Goal: Task Accomplishment & Management: Manage account settings

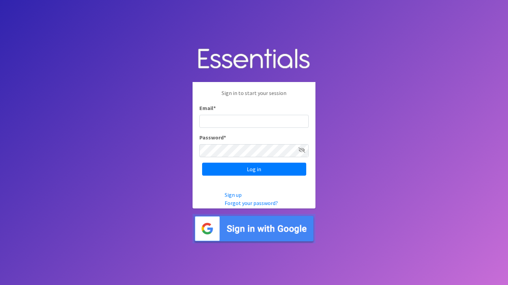
type input "[EMAIL_ADDRESS][PERSON_NAME][DOMAIN_NAME]"
click at [300, 151] on icon at bounding box center [302, 149] width 7 height 5
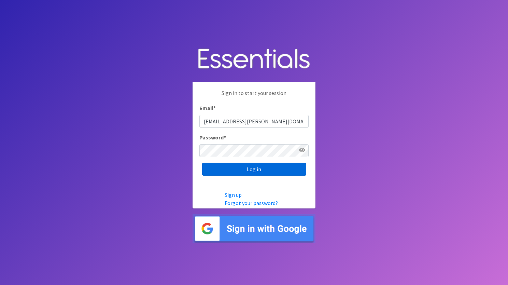
click at [259, 166] on input "Log in" at bounding box center [254, 169] width 104 height 13
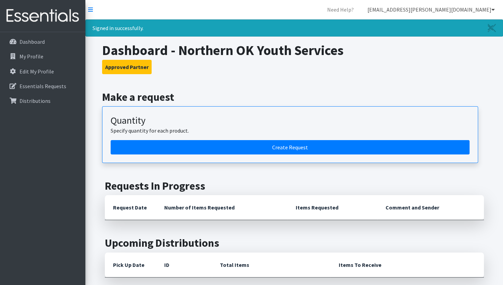
click at [480, 9] on link "[EMAIL_ADDRESS][PERSON_NAME][DOMAIN_NAME]" at bounding box center [431, 10] width 138 height 14
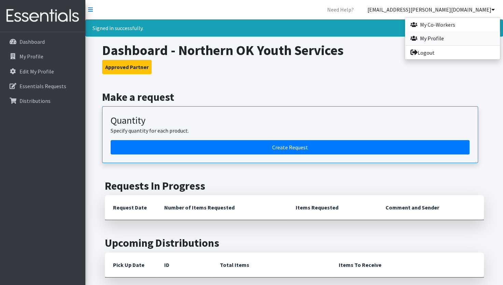
click at [434, 37] on link "My Profile" at bounding box center [452, 38] width 95 height 14
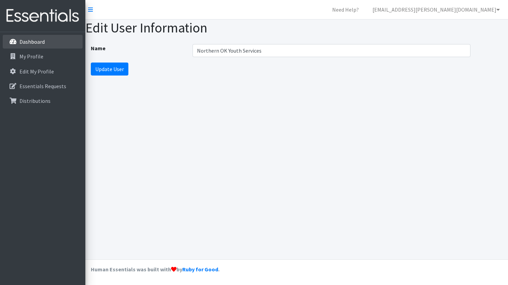
click at [42, 39] on p "Dashboard" at bounding box center [31, 41] width 25 height 7
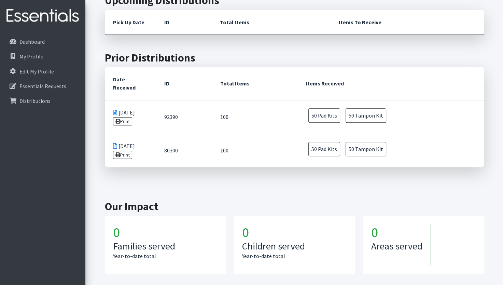
scroll to position [224, 0]
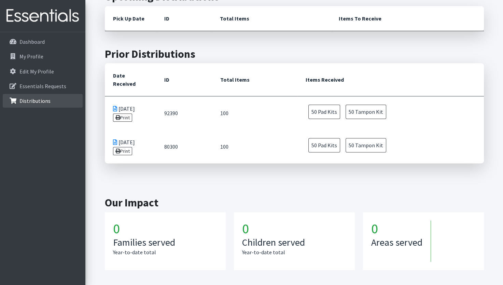
click at [30, 100] on p "Distributions" at bounding box center [34, 100] width 31 height 7
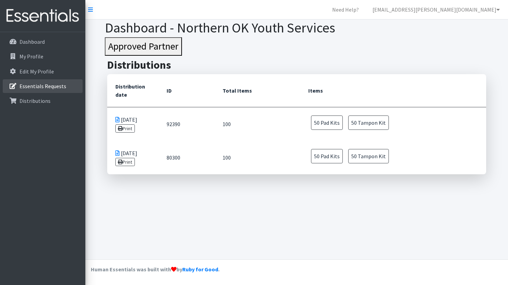
click at [52, 87] on p "Essentials Requests" at bounding box center [42, 86] width 47 height 7
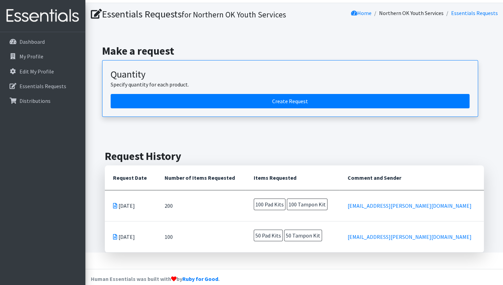
scroll to position [25, 0]
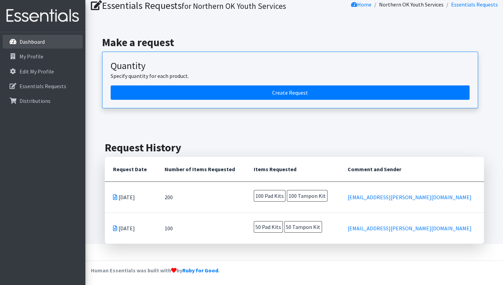
click at [42, 40] on p "Dashboard" at bounding box center [31, 41] width 25 height 7
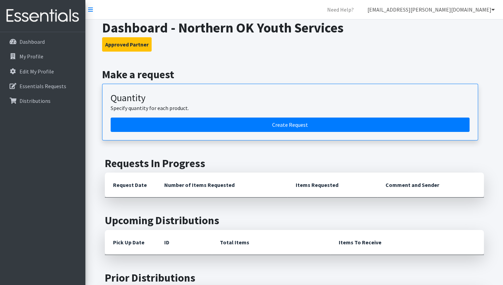
click at [473, 8] on link "[EMAIL_ADDRESS][PERSON_NAME][DOMAIN_NAME]" at bounding box center [431, 10] width 138 height 14
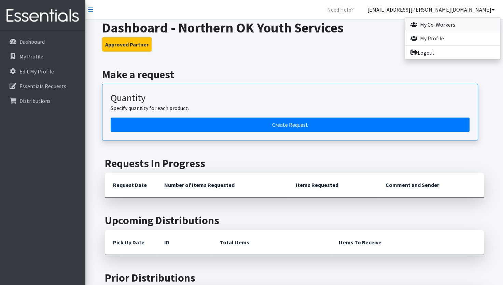
click at [456, 24] on link "My Co-Workers" at bounding box center [452, 25] width 95 height 14
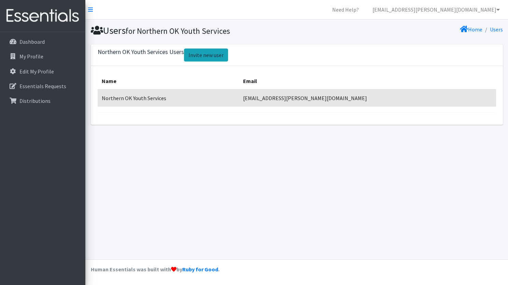
click at [209, 57] on link "Invite new user" at bounding box center [206, 54] width 44 height 13
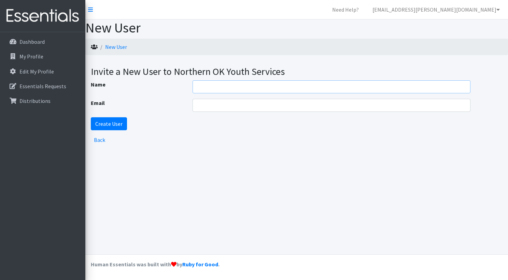
click at [214, 87] on input "Name" at bounding box center [332, 86] width 278 height 13
type input "[PERSON_NAME]"
click at [232, 106] on input "Email" at bounding box center [332, 105] width 278 height 13
type input "[PERSON_NAME][EMAIL_ADDRESS][DOMAIN_NAME]"
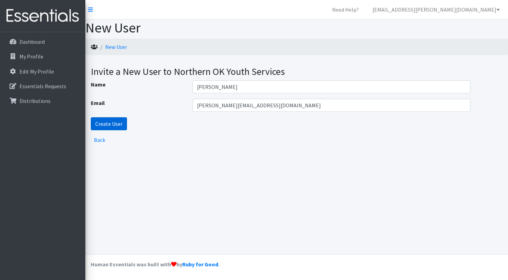
click at [111, 125] on input "Create User" at bounding box center [109, 123] width 36 height 13
